Goal: Task Accomplishment & Management: Complete application form

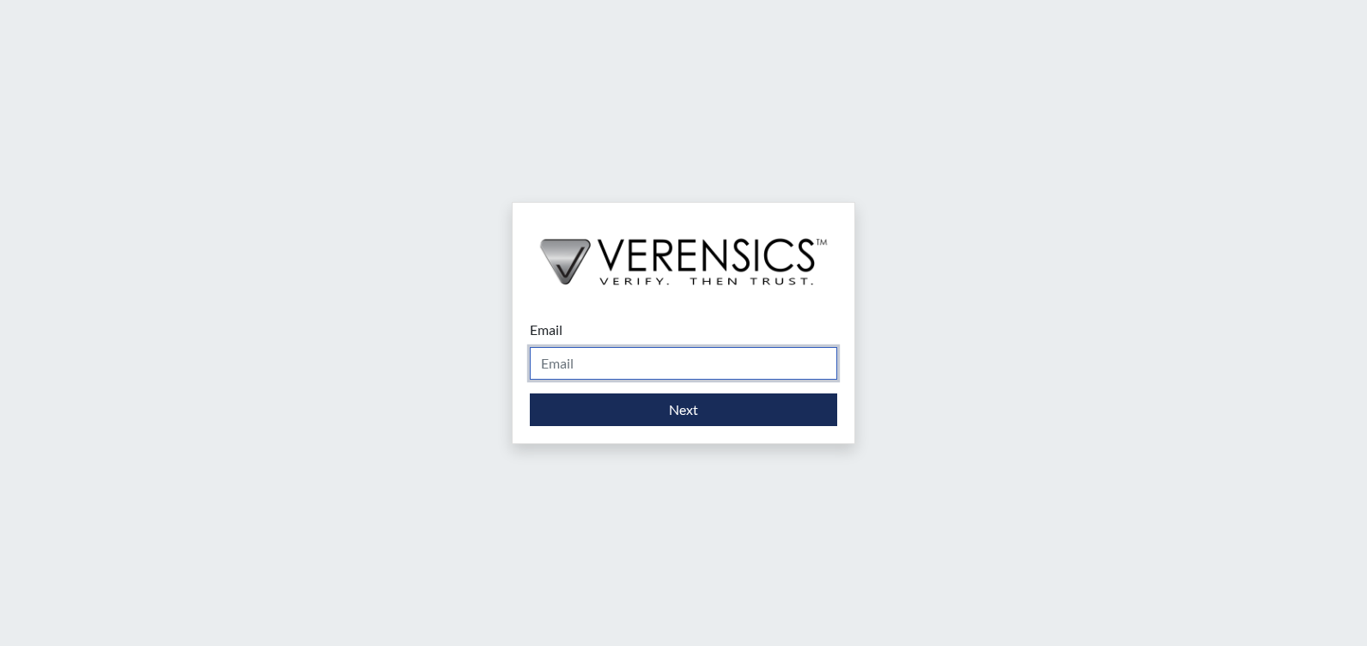
click at [659, 359] on input "Email" at bounding box center [683, 363] width 307 height 33
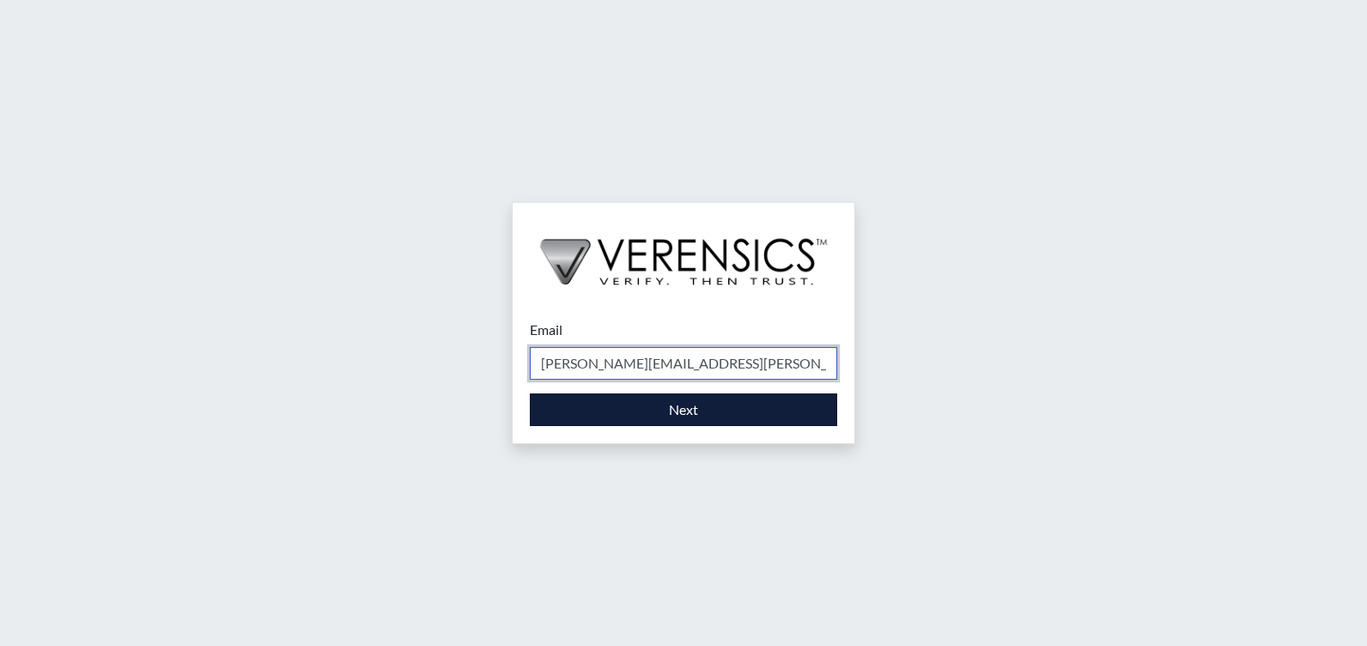
type input "[PERSON_NAME][EMAIL_ADDRESS][PERSON_NAME][DOMAIN_NAME]"
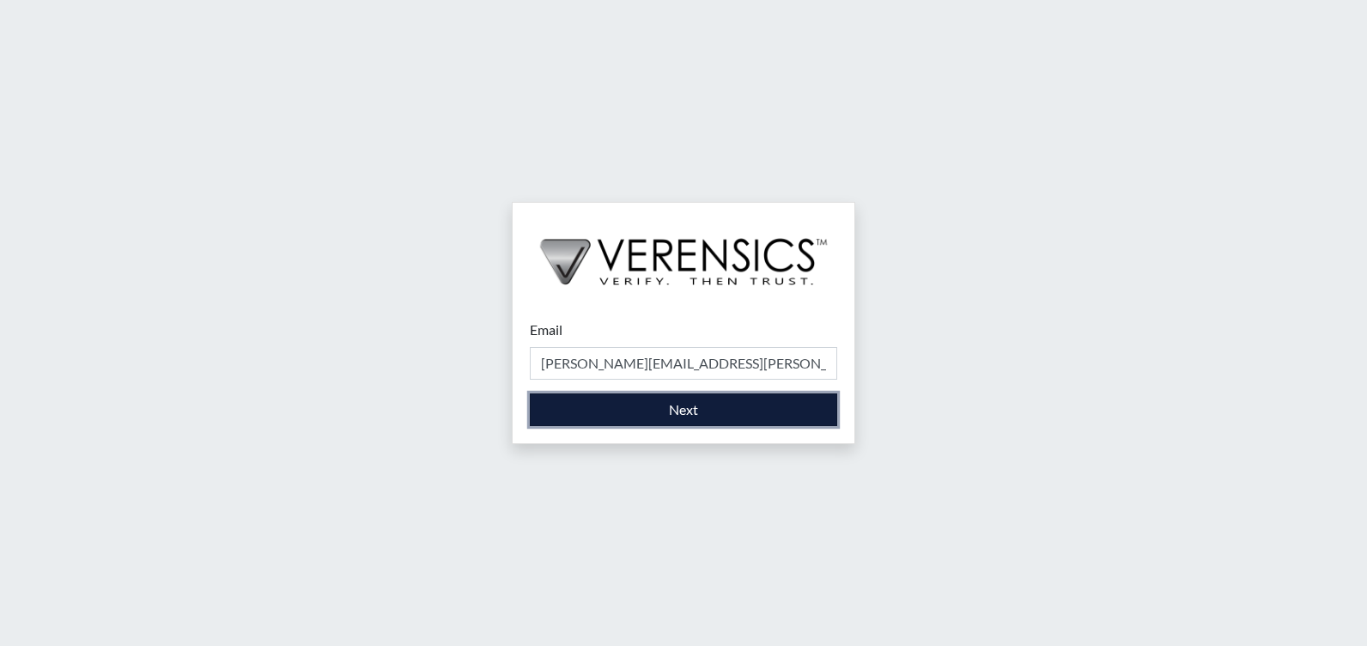
click at [658, 406] on button "Next" at bounding box center [683, 409] width 307 height 33
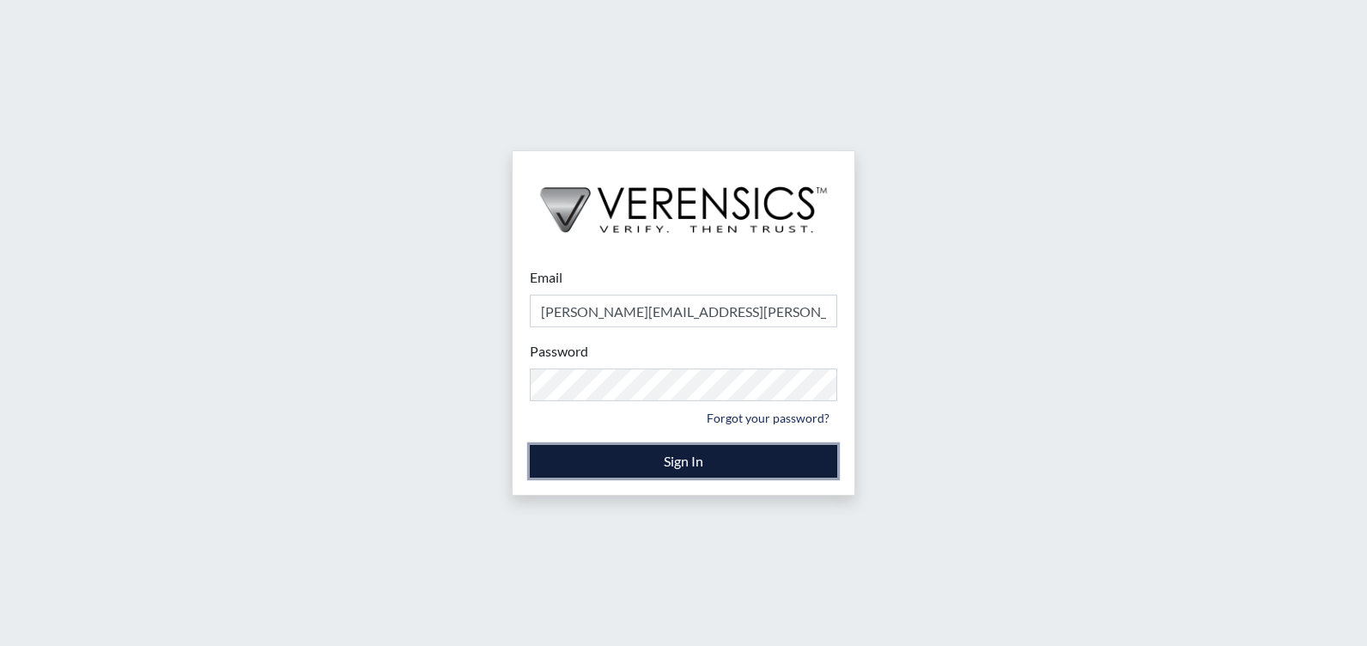
click at [659, 454] on button "Sign In" at bounding box center [683, 461] width 307 height 33
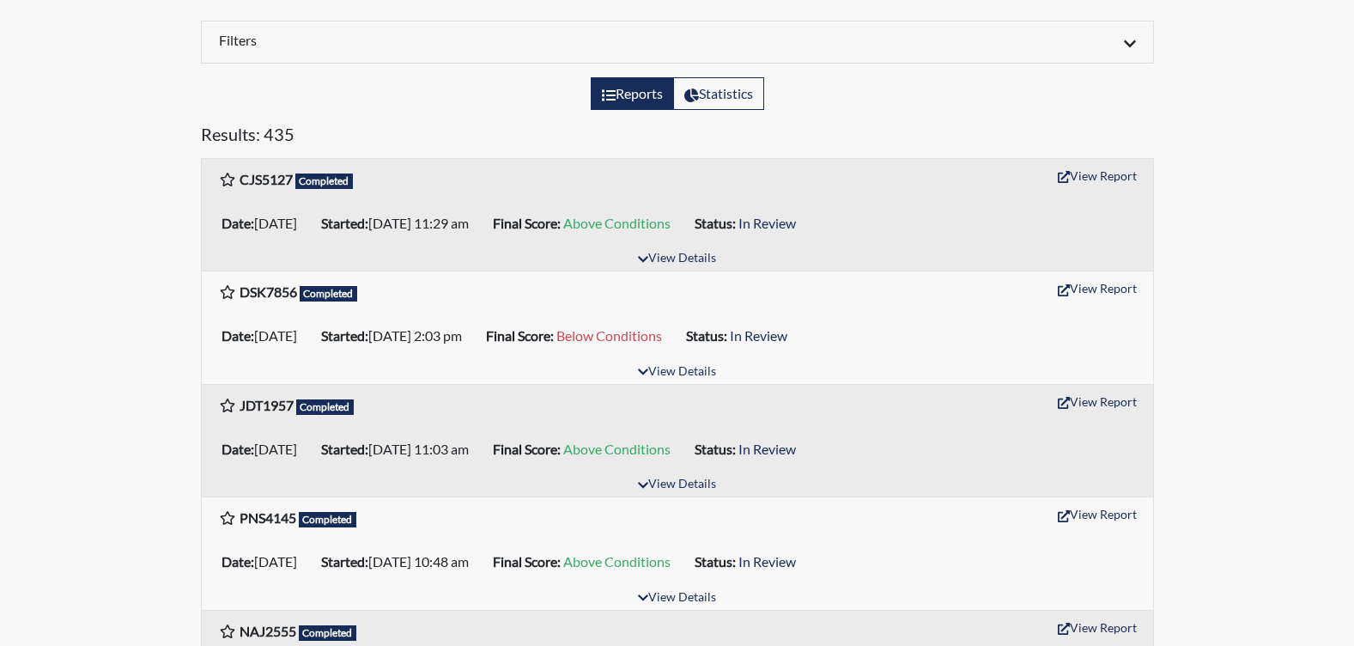
scroll to position [172, 0]
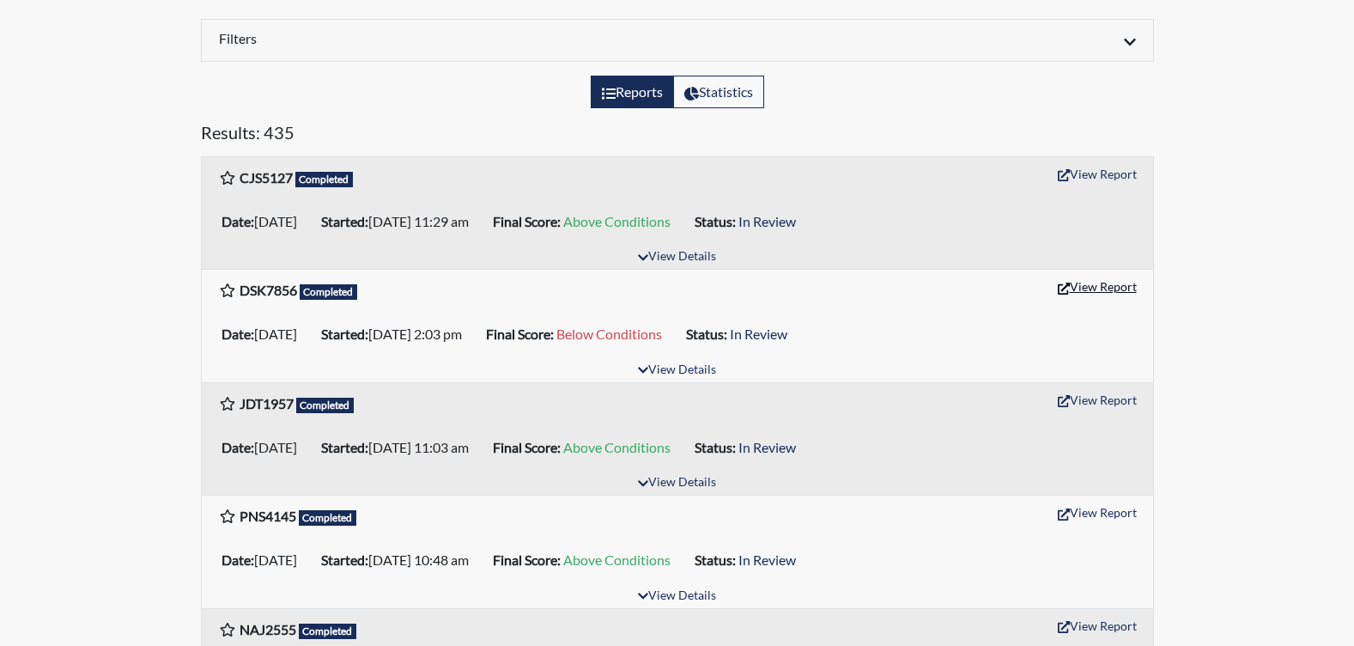
click at [1092, 282] on button "View Report" at bounding box center [1097, 286] width 94 height 27
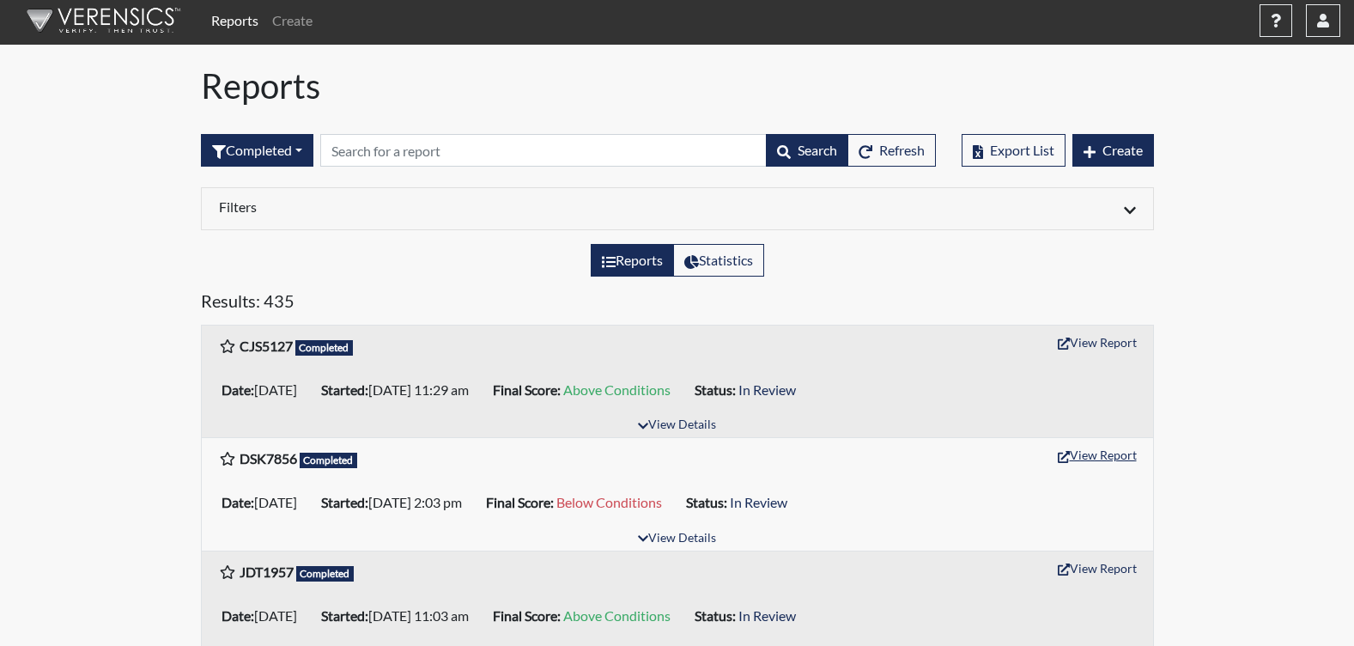
scroll to position [0, 0]
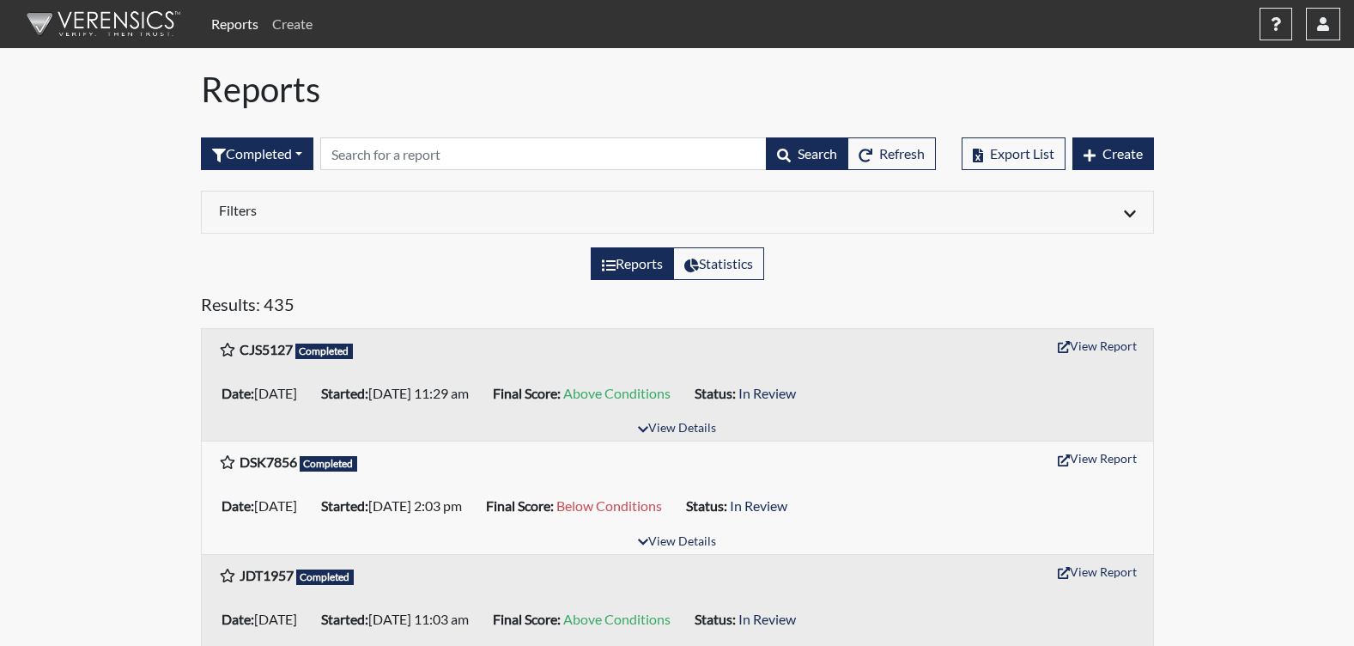
click at [310, 28] on link "Create" at bounding box center [292, 24] width 54 height 34
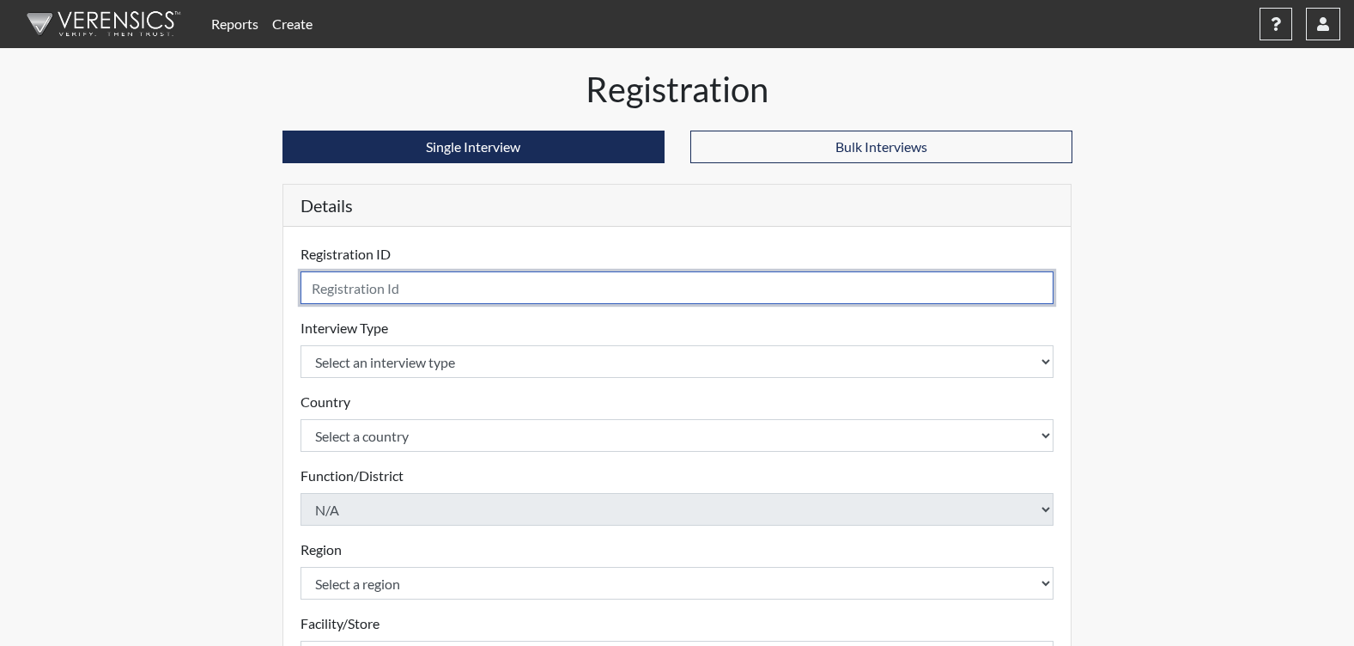
click at [360, 296] on input "text" at bounding box center [678, 287] width 754 height 33
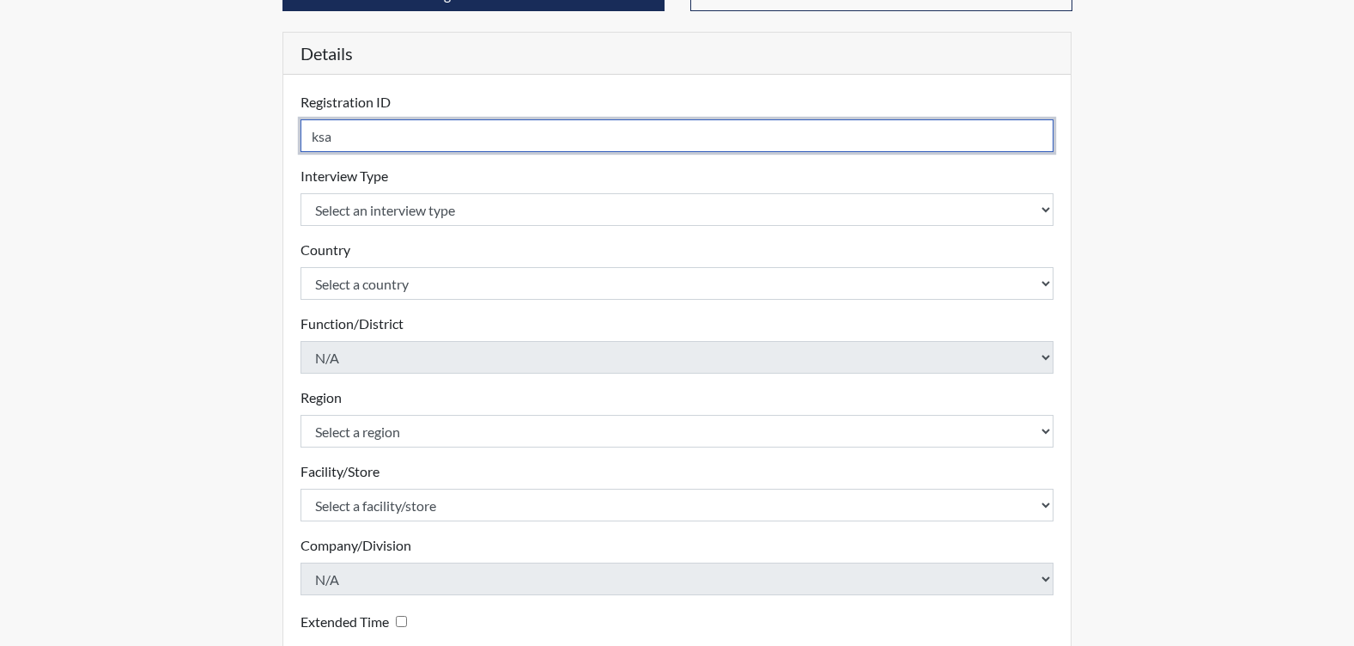
scroll to position [22, 0]
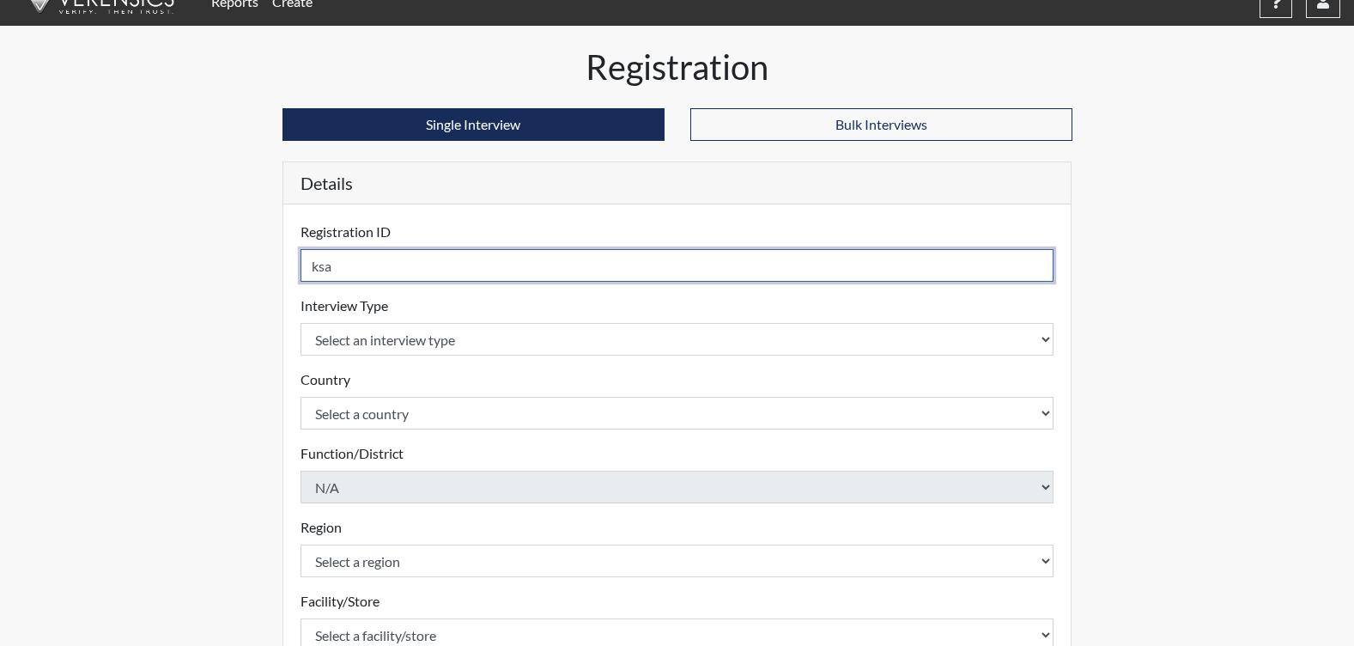
click at [373, 260] on input "ksa" at bounding box center [678, 265] width 754 height 33
type input "ksa3413"
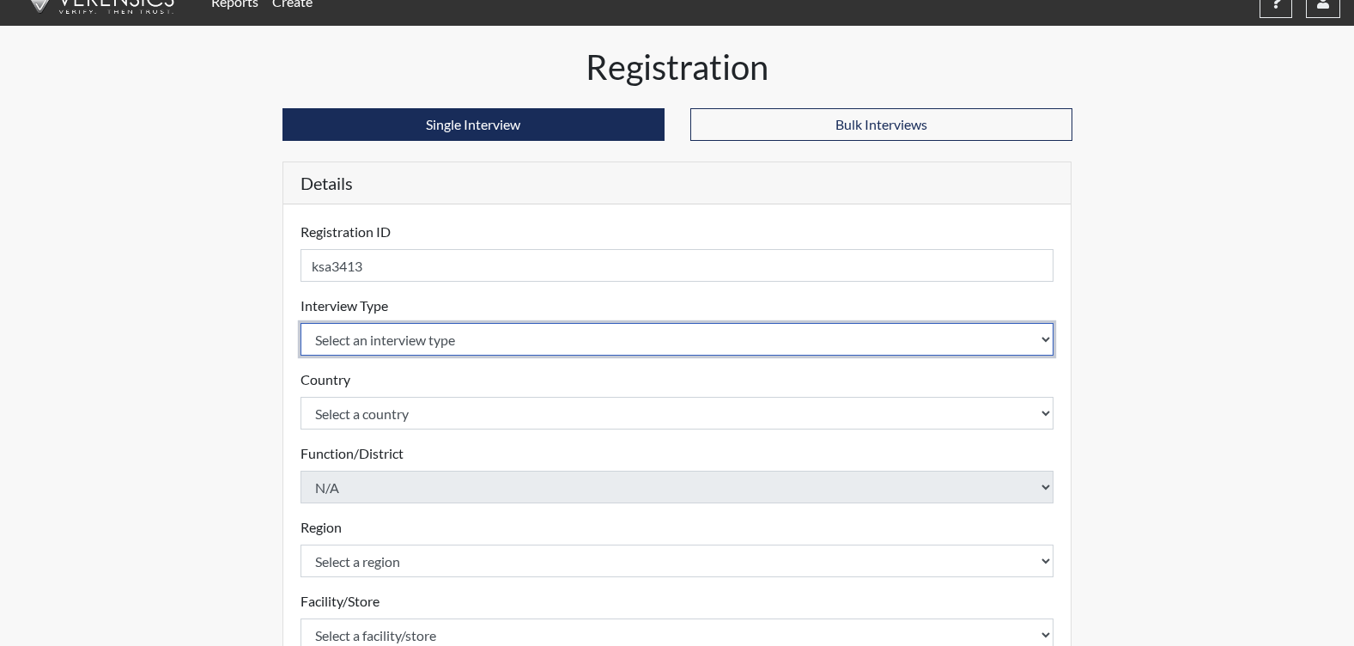
click at [344, 340] on select "Select an interview type Corrections Pre-Employment" at bounding box center [678, 339] width 754 height 33
select select "ff733e93-e1bf-11ea-9c9f-0eff0cf7eb8f"
click at [301, 323] on select "Select an interview type Corrections Pre-Employment" at bounding box center [678, 339] width 754 height 33
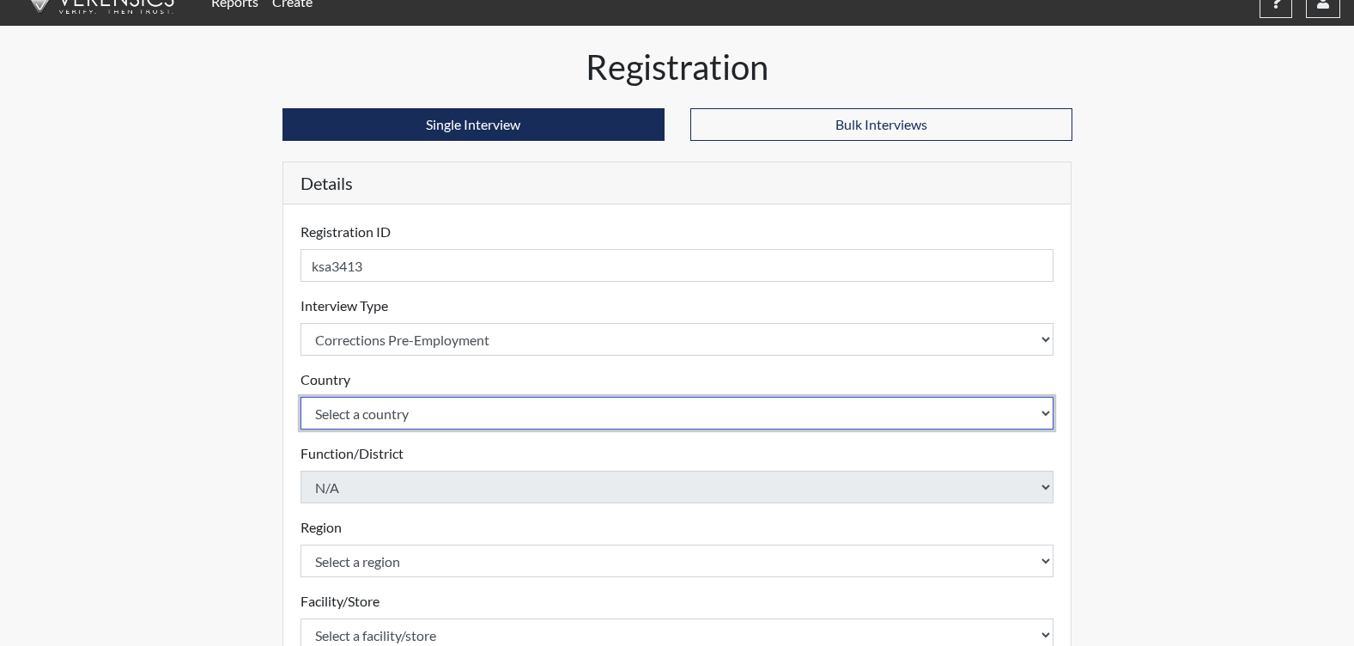
click at [365, 410] on select "Select a country [GEOGRAPHIC_DATA] [GEOGRAPHIC_DATA]" at bounding box center [678, 413] width 754 height 33
select select "united-states-of-[GEOGRAPHIC_DATA]"
click at [301, 397] on select "Select a country [GEOGRAPHIC_DATA] [GEOGRAPHIC_DATA]" at bounding box center [678, 413] width 754 height 33
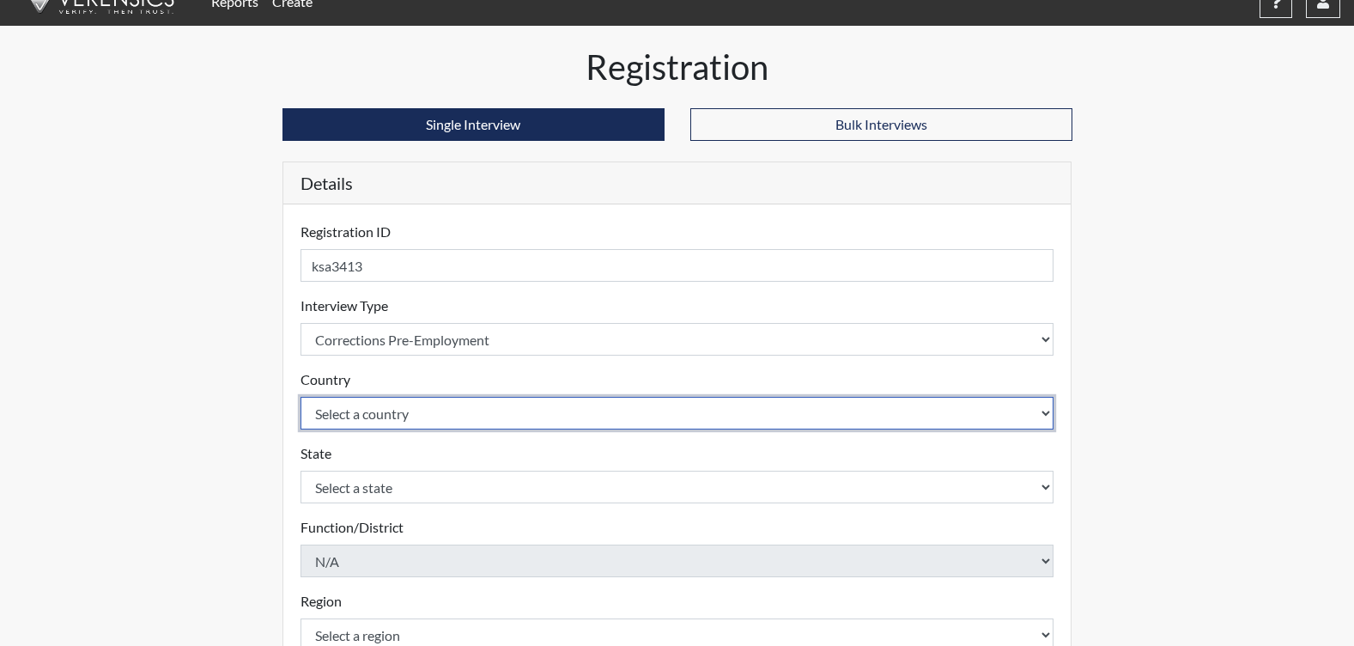
scroll to position [108, 0]
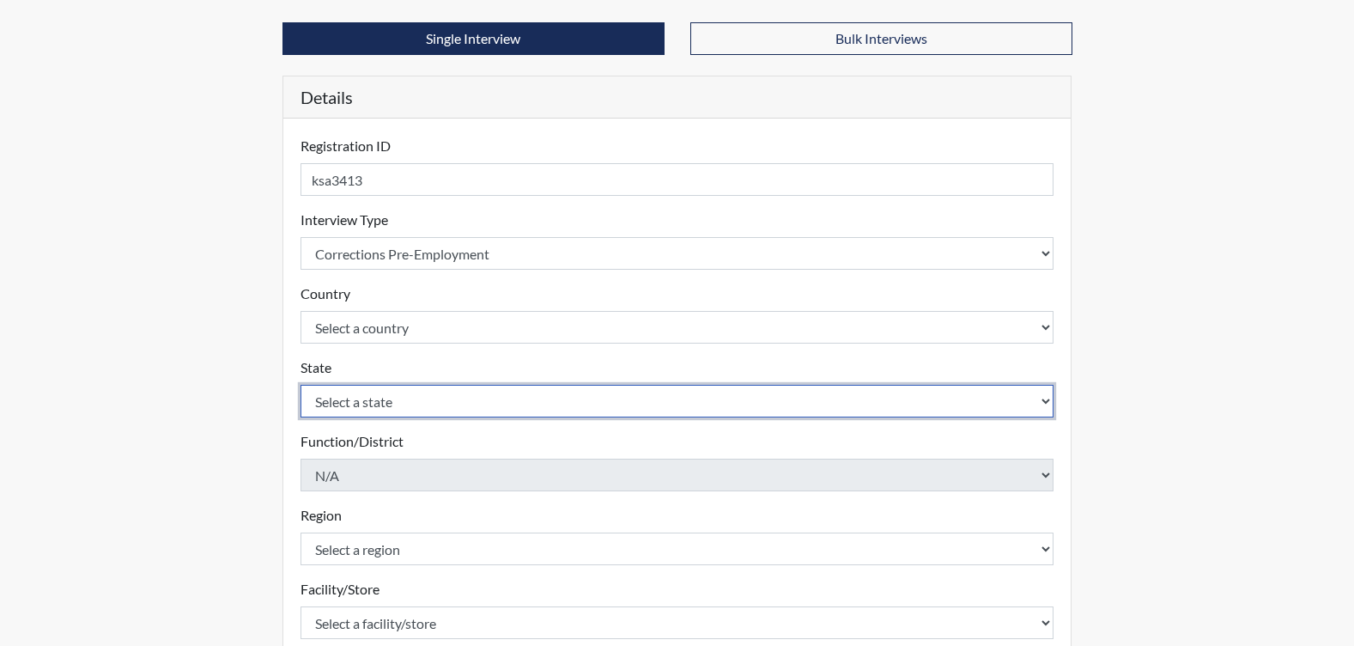
click at [337, 387] on select "Select a state [US_STATE] [US_STATE] [US_STATE] [US_STATE] [US_STATE] [US_STATE…" at bounding box center [678, 401] width 754 height 33
click at [343, 397] on select "Select a state [US_STATE] [US_STATE] [US_STATE] [US_STATE] [US_STATE] [US_STATE…" at bounding box center [678, 401] width 754 height 33
select select "GA"
click at [301, 385] on select "Select a state [US_STATE] [US_STATE] [US_STATE] [US_STATE] [US_STATE] [US_STATE…" at bounding box center [678, 401] width 754 height 33
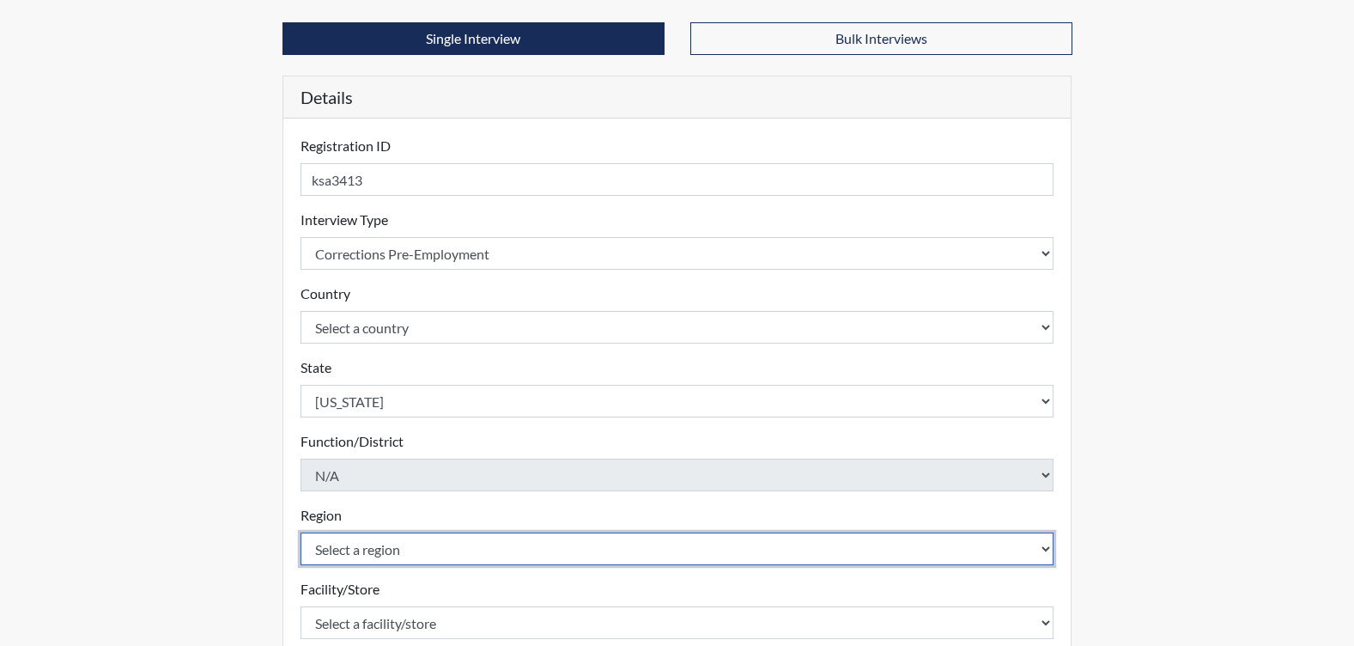
click at [370, 557] on select "Select a region [GEOGRAPHIC_DATA]" at bounding box center [678, 548] width 754 height 33
select select "51976826-f18e-4b67-8d3b-b0a0fa2f97ff"
click at [301, 532] on select "Select a region [GEOGRAPHIC_DATA]" at bounding box center [678, 548] width 754 height 33
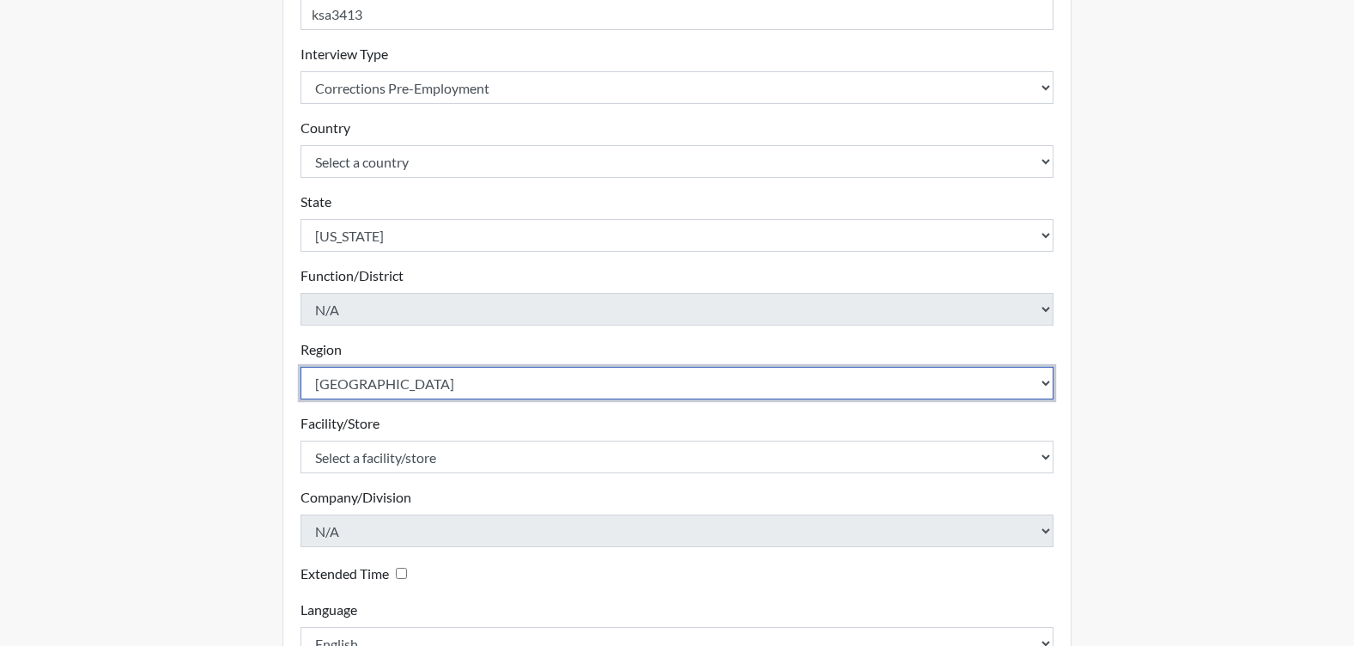
scroll to position [280, 0]
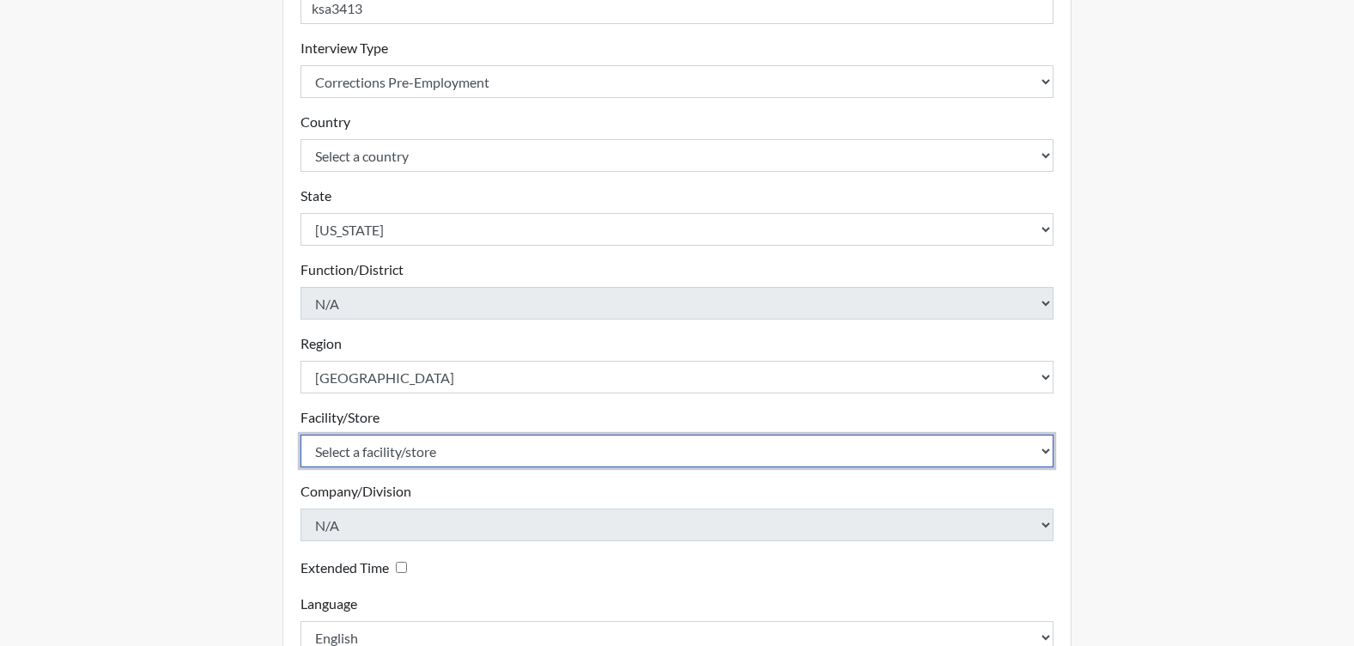
click at [350, 450] on select "Select a facility/store [PERSON_NAME]" at bounding box center [678, 451] width 754 height 33
select select "26626ab7-56a1-437f-96f2-2870d0fac929"
click at [301, 435] on select "Select a facility/store [PERSON_NAME]" at bounding box center [678, 451] width 754 height 33
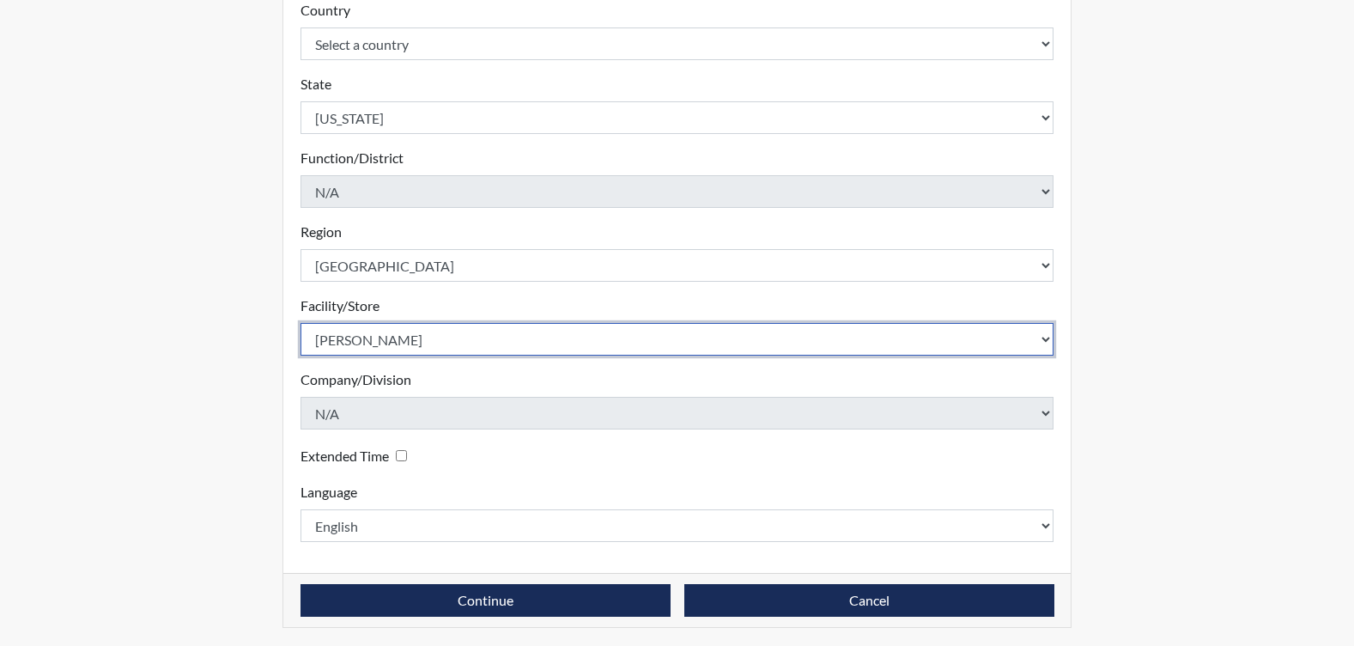
scroll to position [394, 0]
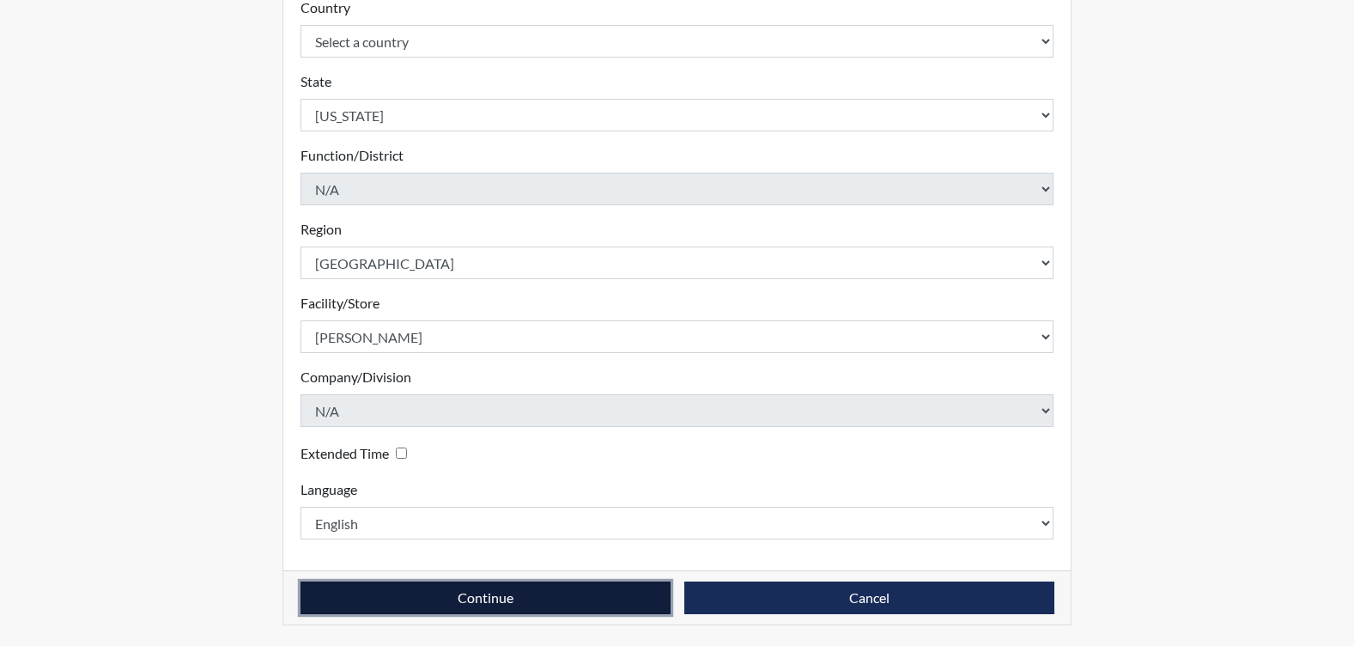
click at [410, 591] on button "Continue" at bounding box center [486, 597] width 370 height 33
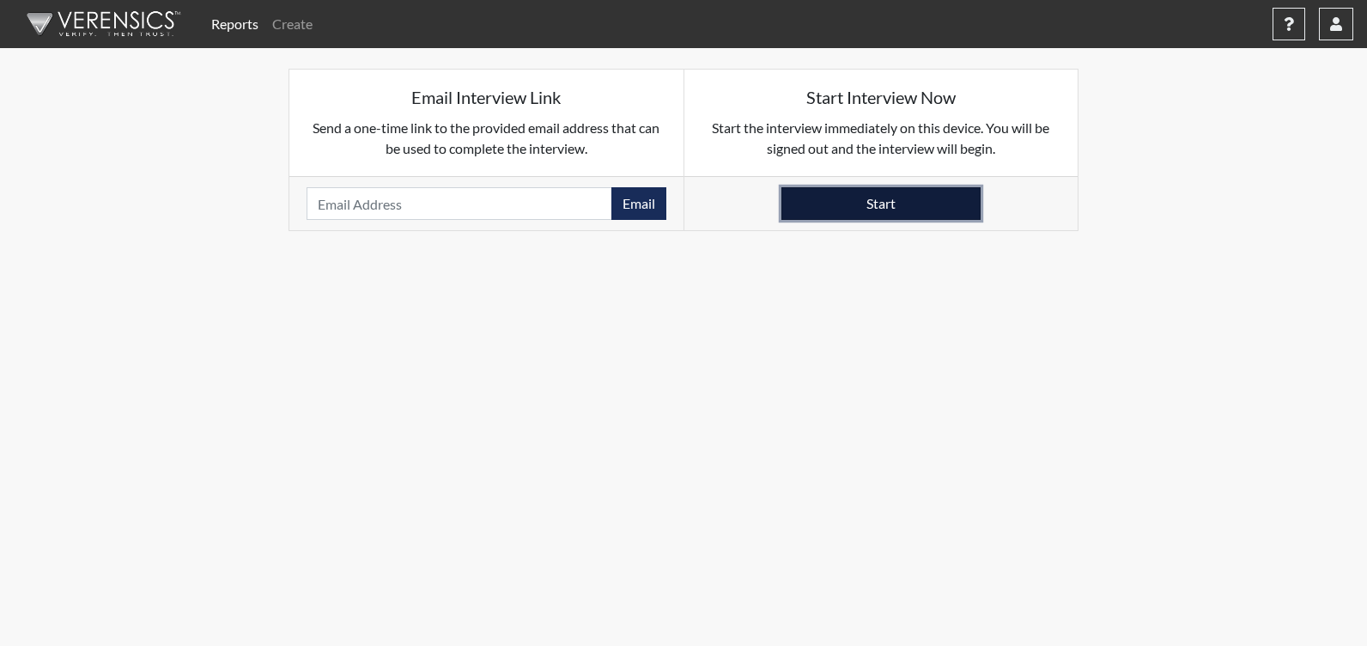
click at [867, 194] on button "Start" at bounding box center [880, 203] width 199 height 33
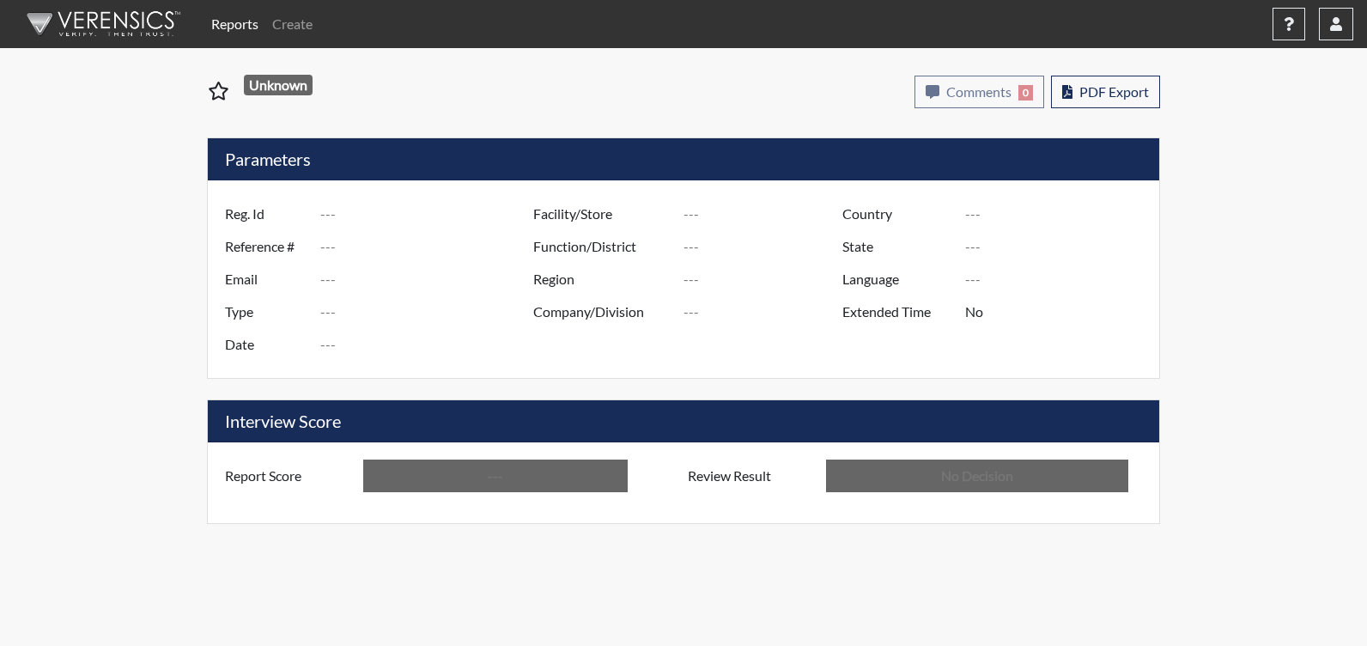
type input "DSK7856"
type input "51686"
type input "---"
type input "Corrections Pre-Employment"
type input "[DATE]"
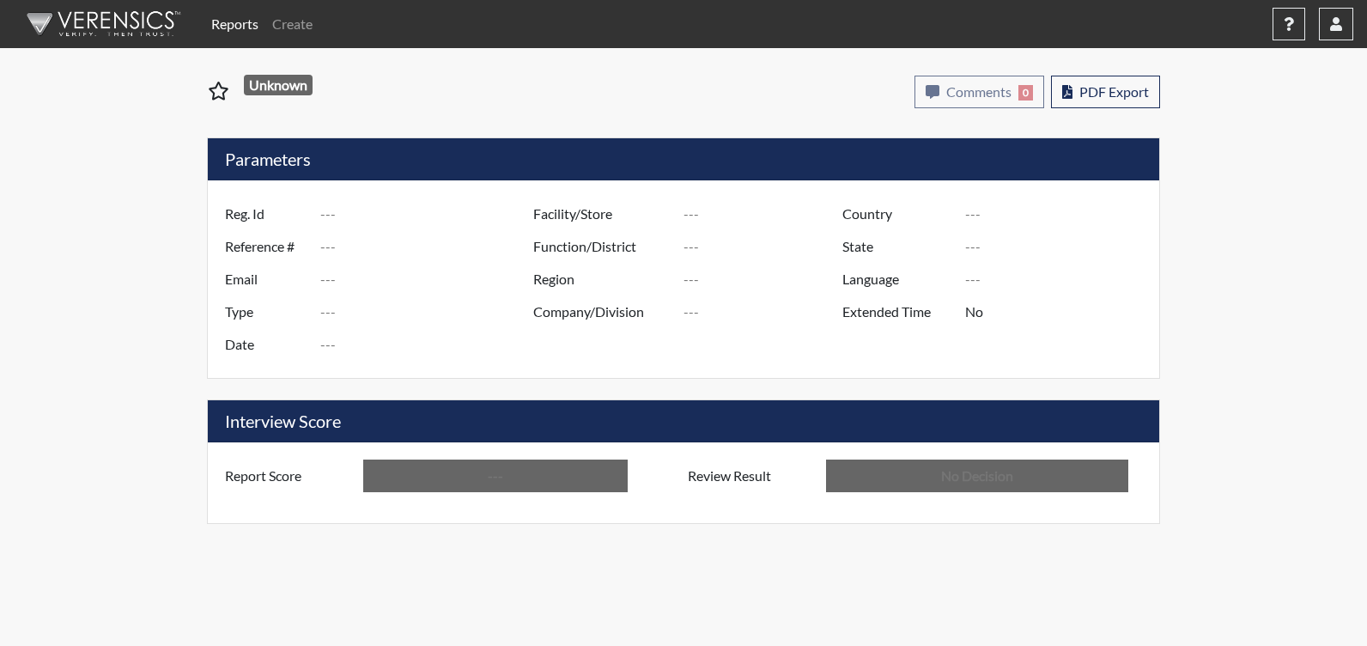
type input "[GEOGRAPHIC_DATA]"
type input "[US_STATE]"
type input "English"
type input "Below Conditions"
type input "In Review"
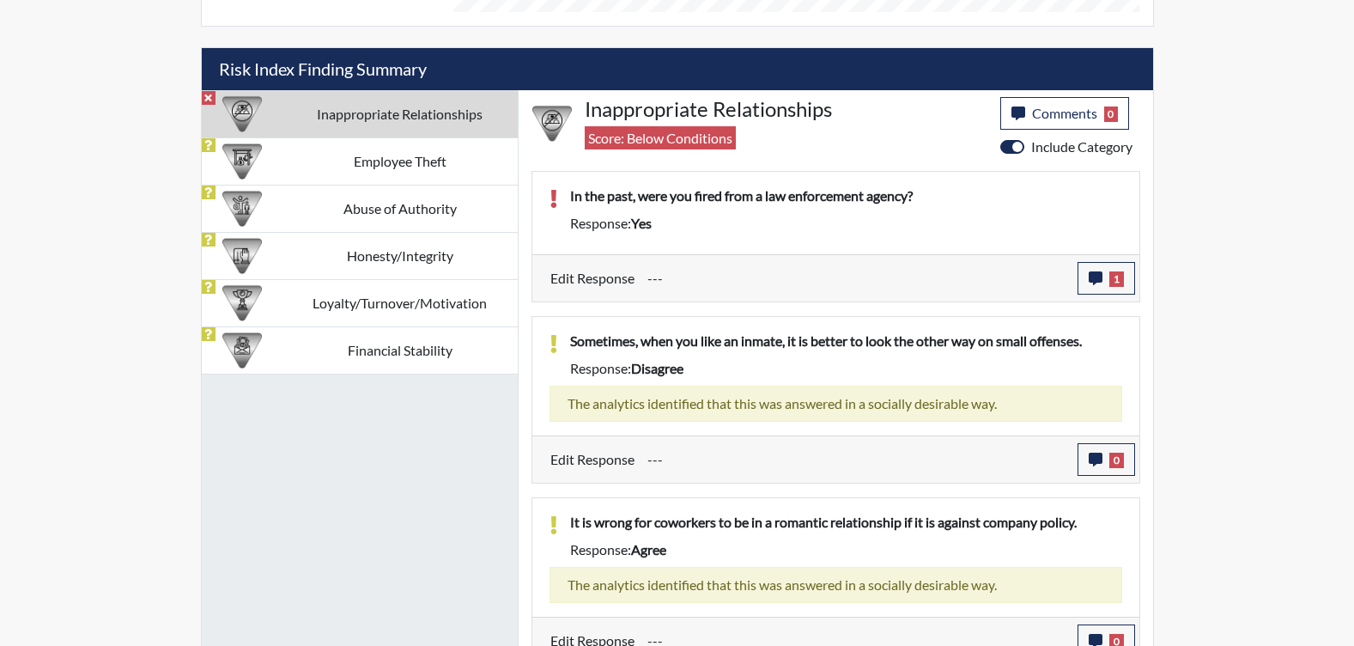
scroll to position [1012, 0]
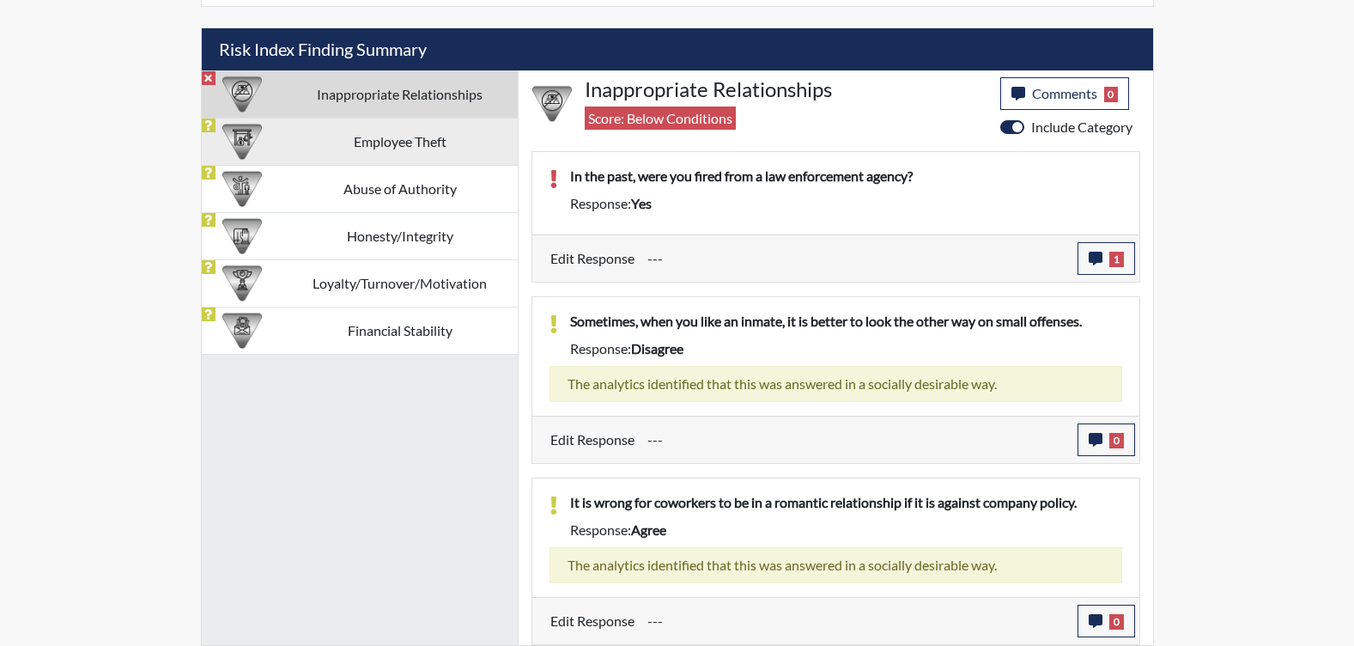
click at [439, 140] on td "Employee Theft" at bounding box center [400, 141] width 235 height 47
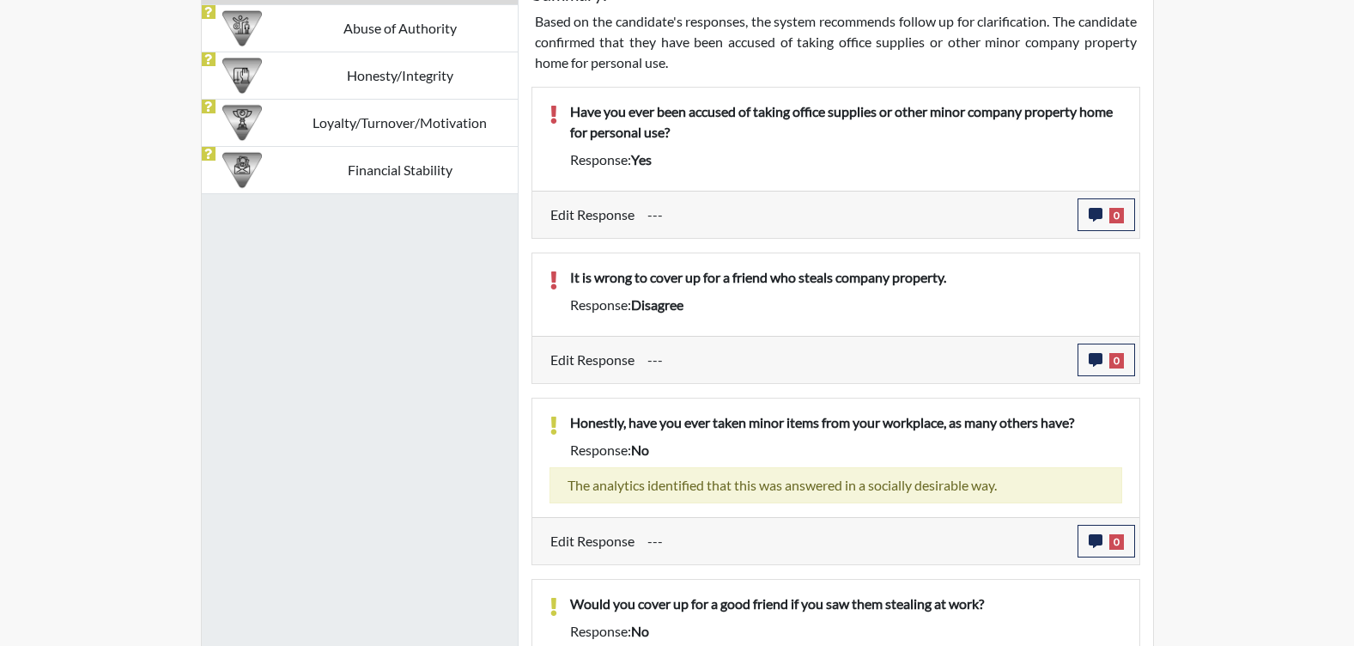
scroll to position [1183, 0]
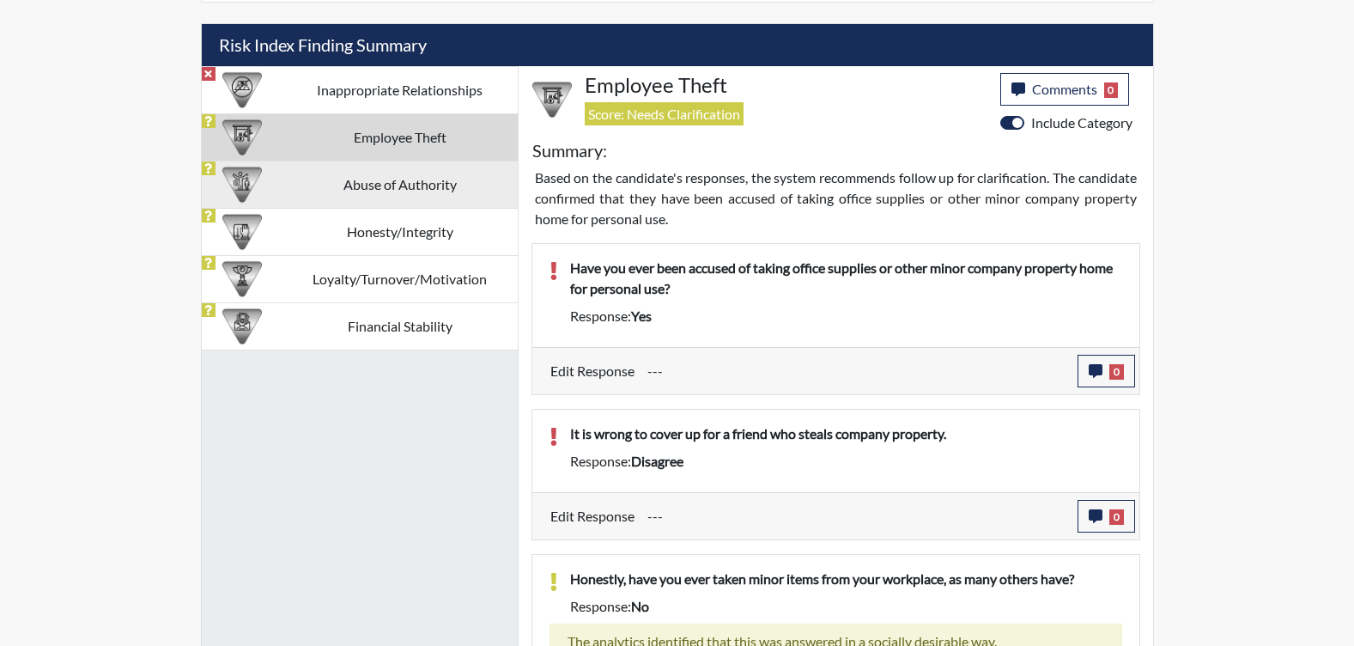
click at [465, 180] on td "Abuse of Authority" at bounding box center [400, 184] width 235 height 47
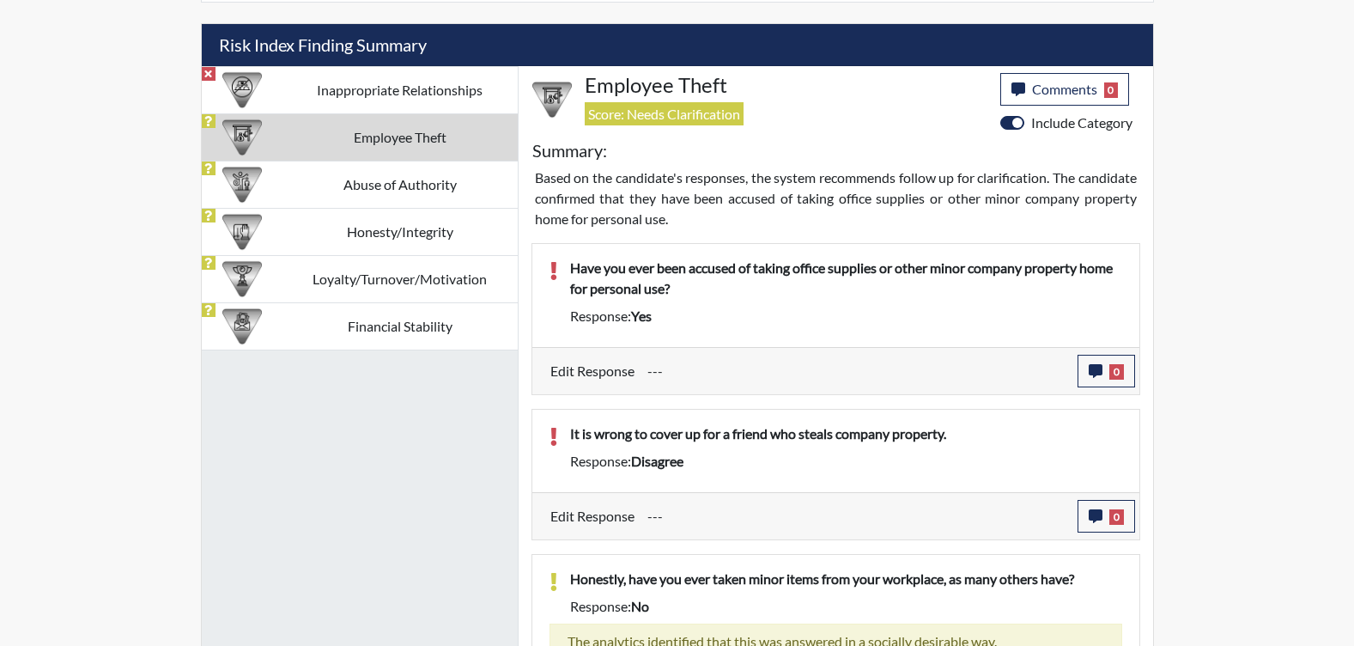
scroll to position [891, 0]
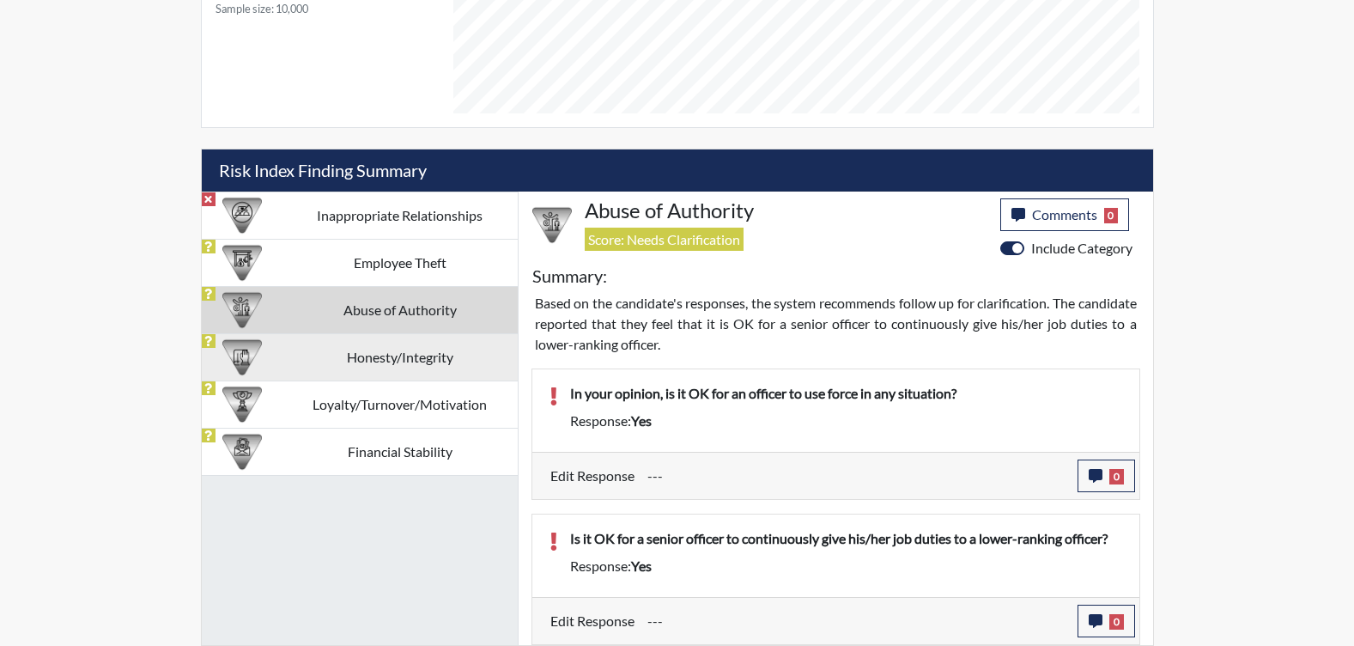
click at [432, 363] on td "Honesty/Integrity" at bounding box center [400, 356] width 235 height 47
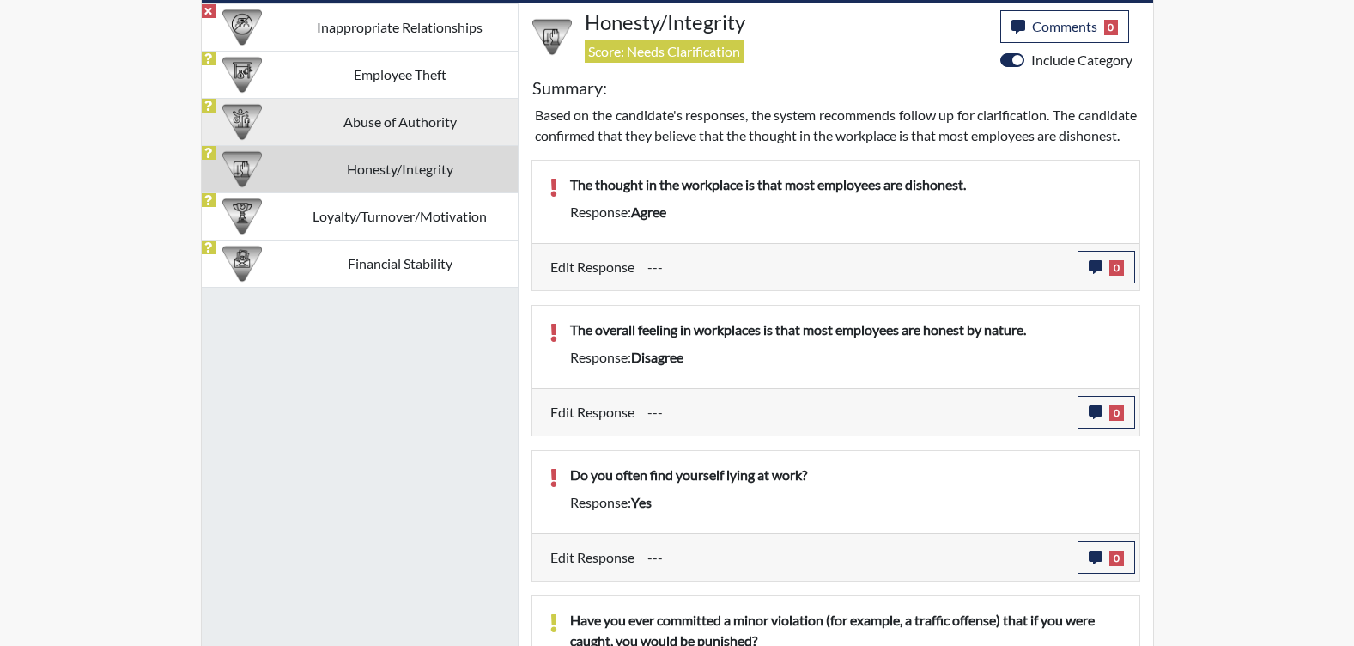
scroll to position [930, 0]
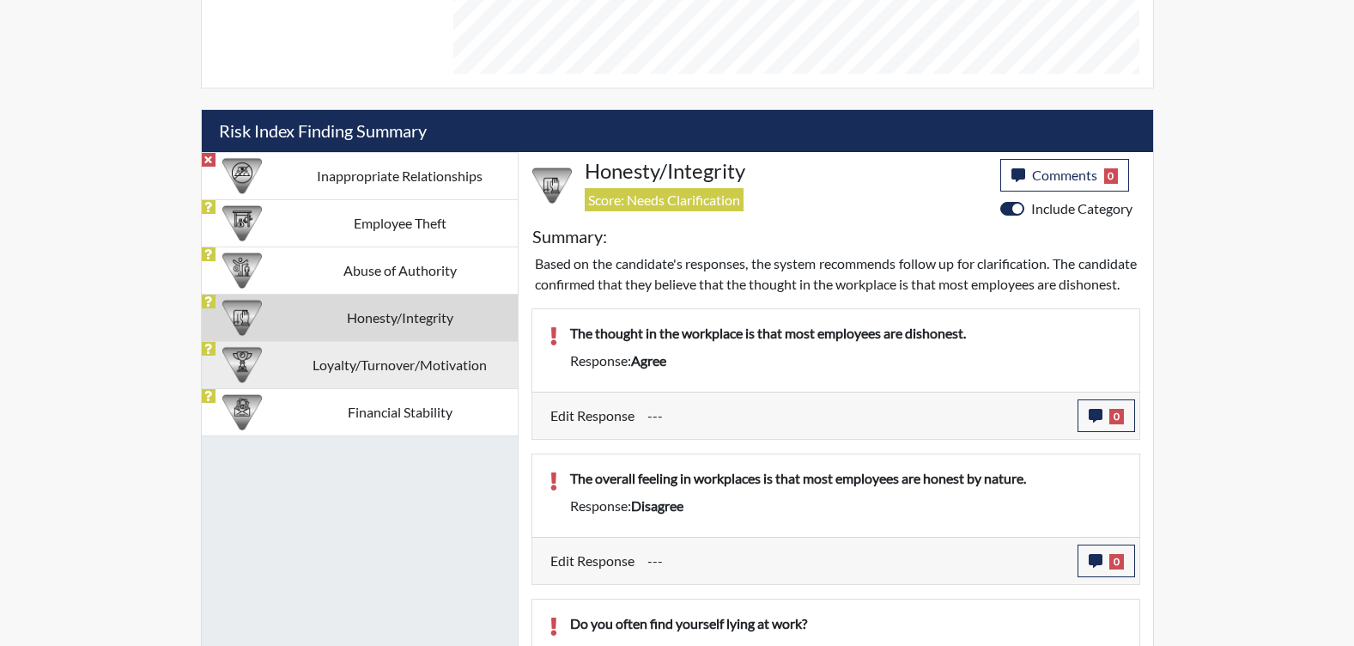
click at [332, 374] on td "Loyalty/Turnover/Motivation" at bounding box center [400, 364] width 235 height 47
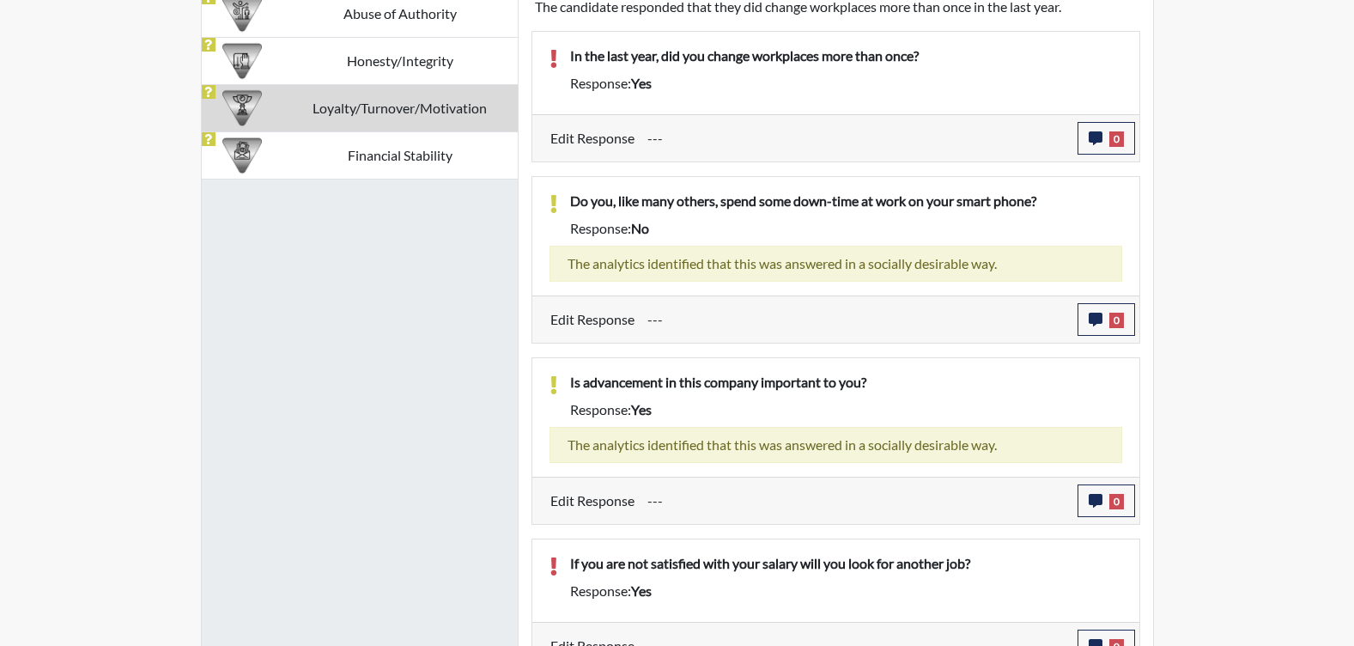
scroll to position [1188, 0]
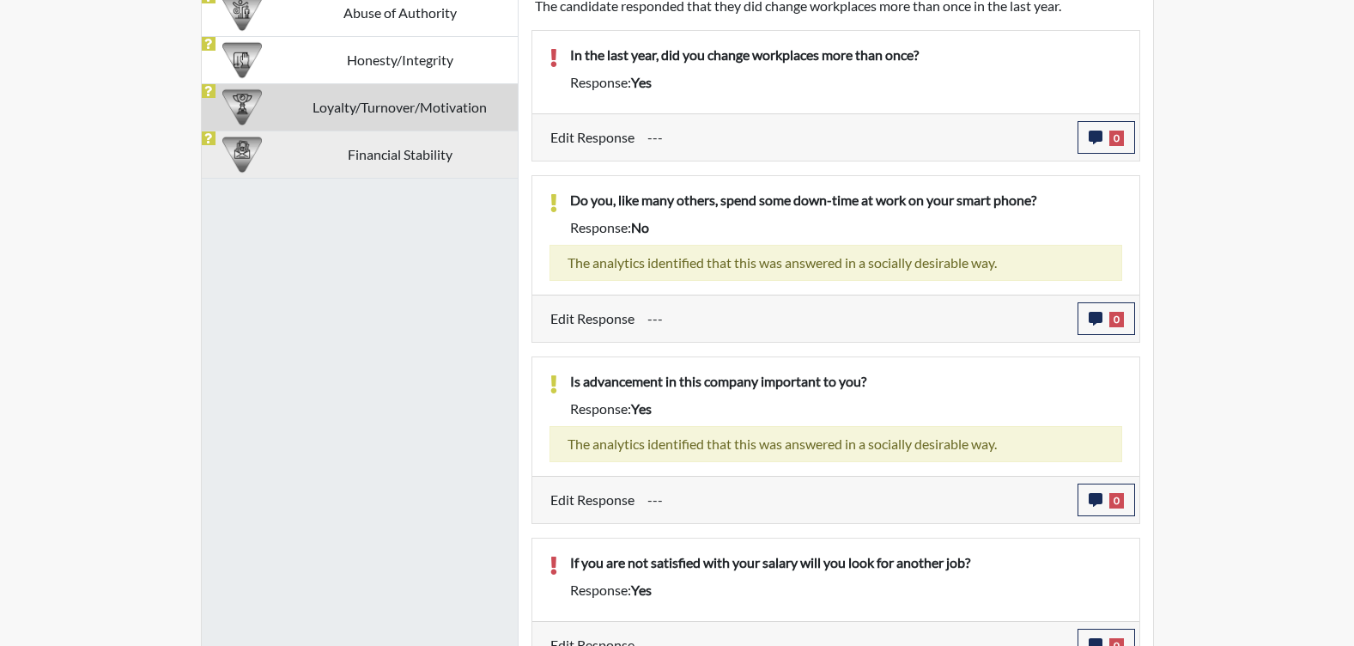
click at [420, 167] on td "Financial Stability" at bounding box center [400, 154] width 235 height 47
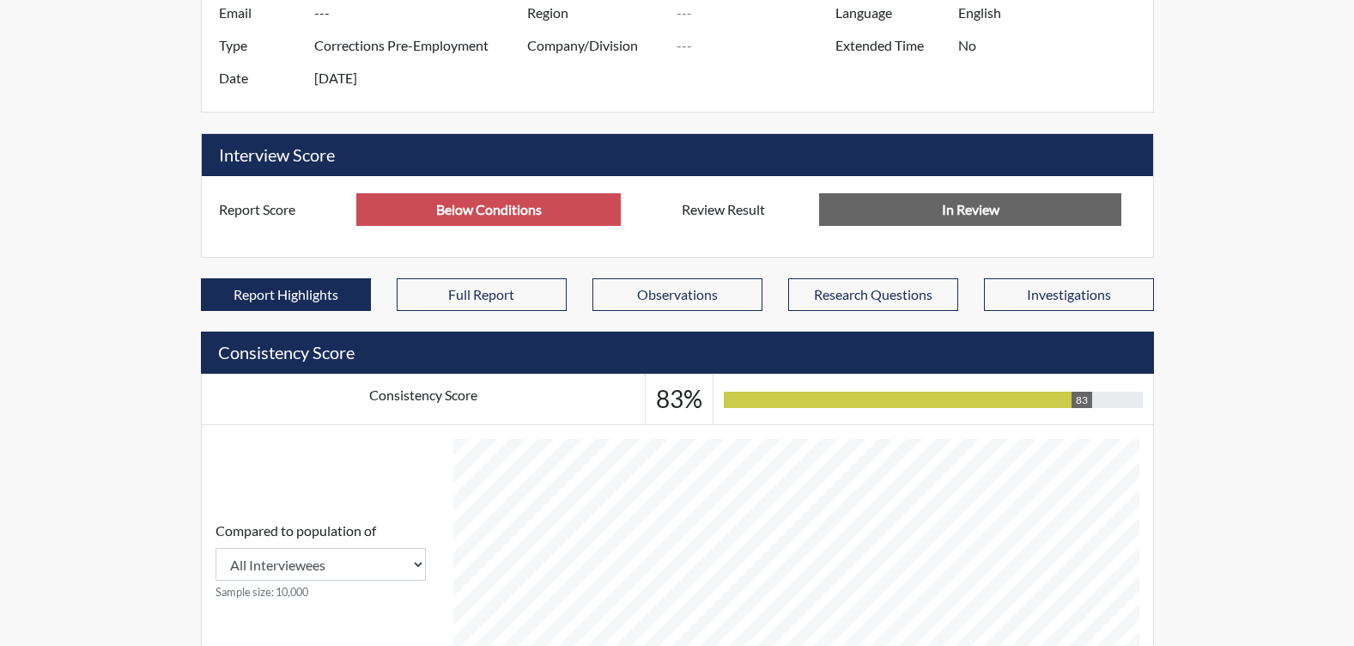
scroll to position [301, 0]
